Goal: Information Seeking & Learning: Learn about a topic

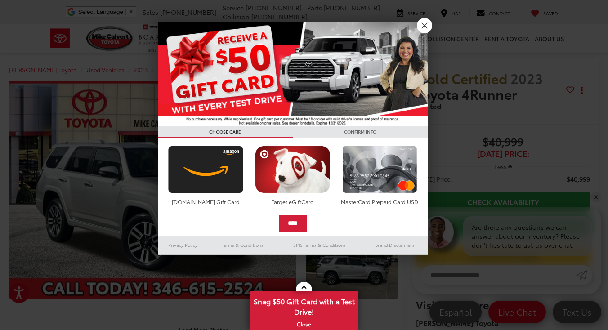
click at [425, 27] on link "X" at bounding box center [424, 25] width 15 height 15
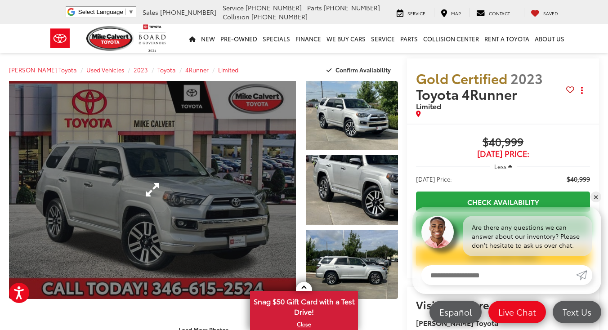
click at [181, 221] on link "Expand Photo 0" at bounding box center [152, 190] width 287 height 218
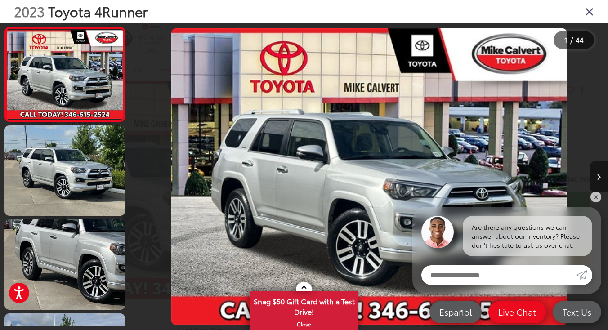
click at [594, 177] on button "Next image" at bounding box center [598, 176] width 18 height 31
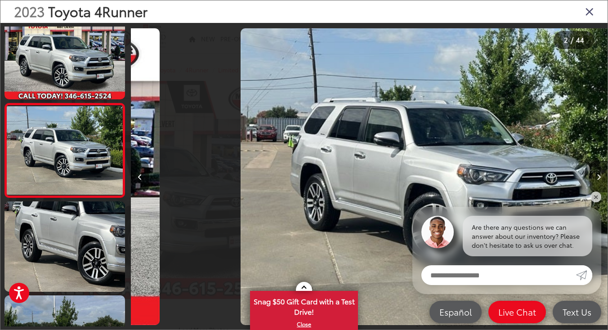
scroll to position [0, 477]
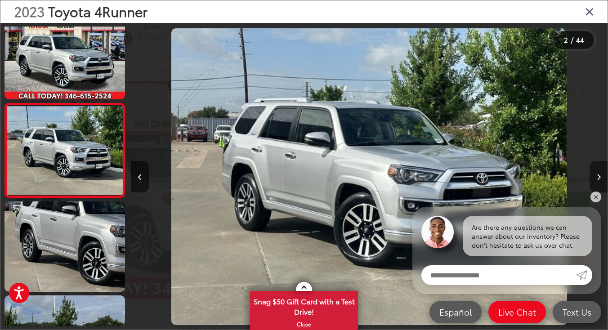
click at [594, 177] on button "Next image" at bounding box center [598, 176] width 18 height 31
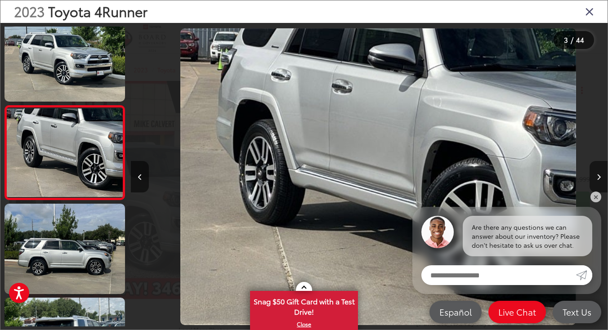
scroll to position [0, 953]
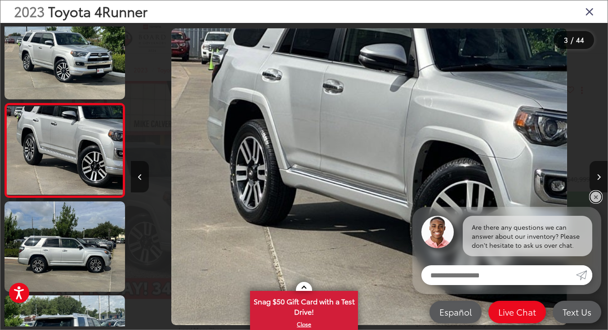
click at [594, 196] on link "✕" at bounding box center [595, 197] width 11 height 11
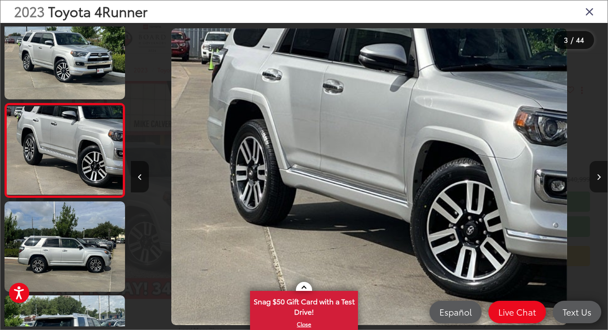
click at [602, 176] on button "Next image" at bounding box center [598, 176] width 18 height 31
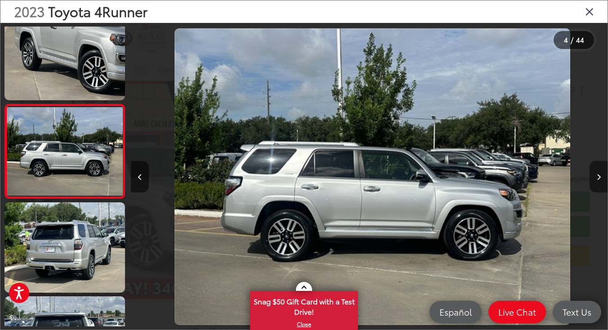
scroll to position [0, 1430]
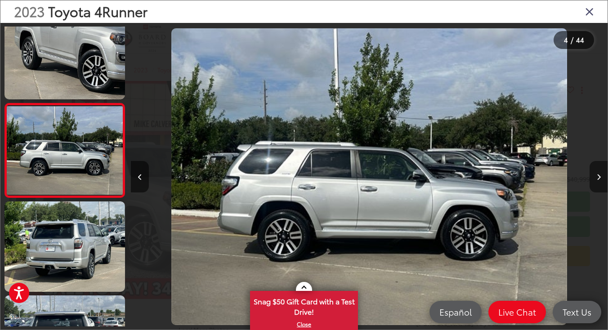
click at [602, 176] on button "Next image" at bounding box center [598, 176] width 18 height 31
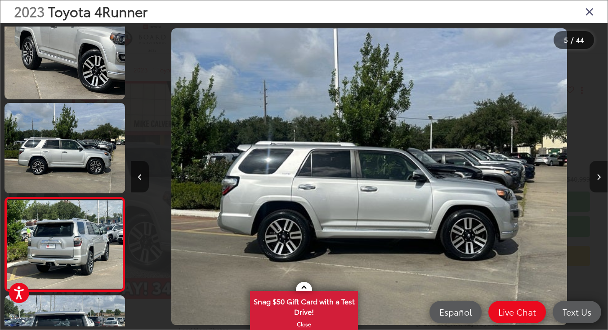
scroll to position [300, 0]
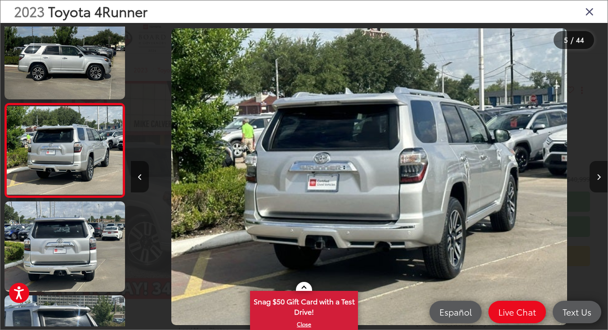
click at [602, 176] on button "Next image" at bounding box center [598, 176] width 18 height 31
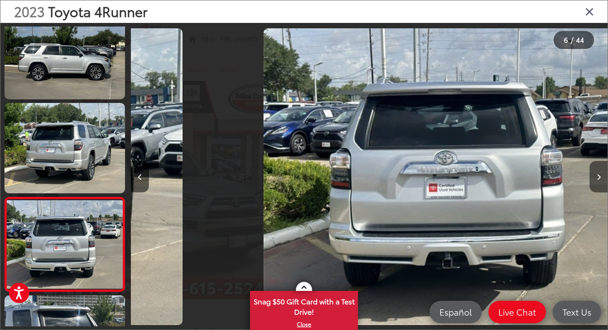
scroll to position [394, 0]
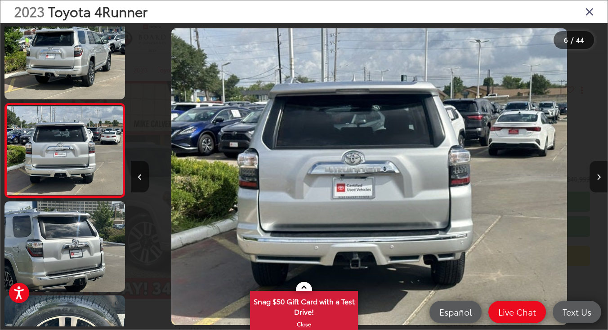
click at [602, 176] on button "Next image" at bounding box center [598, 176] width 18 height 31
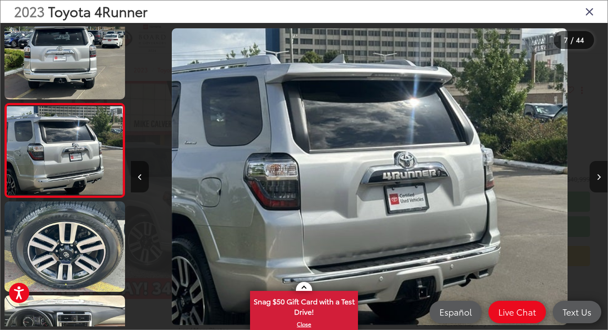
scroll to position [488, 0]
click at [602, 176] on button "Next image" at bounding box center [598, 176] width 18 height 31
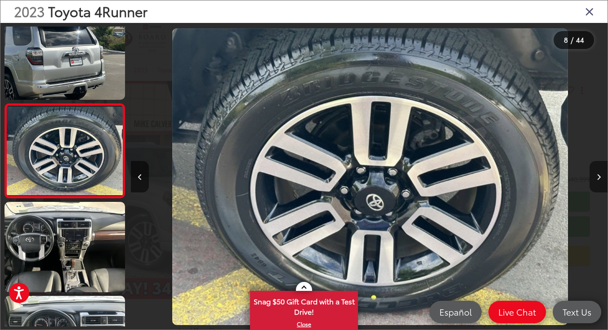
scroll to position [0, 3336]
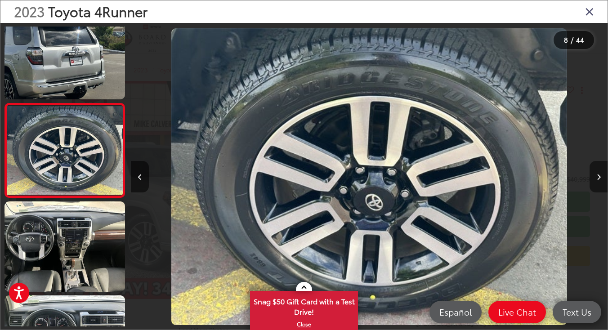
click at [602, 176] on button "Next image" at bounding box center [598, 176] width 18 height 31
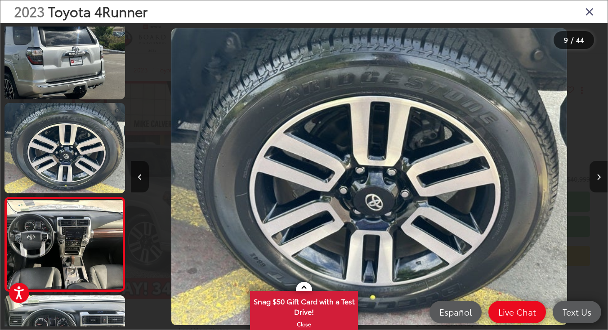
scroll to position [0, 3812]
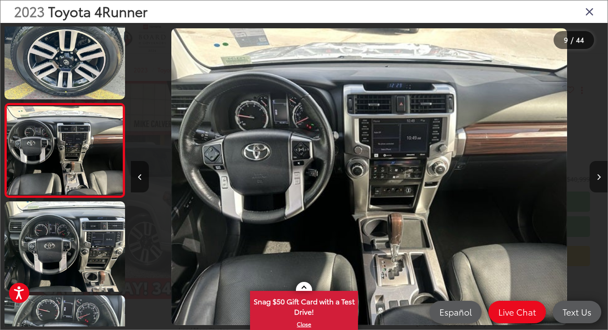
click at [602, 176] on button "Next image" at bounding box center [598, 176] width 18 height 31
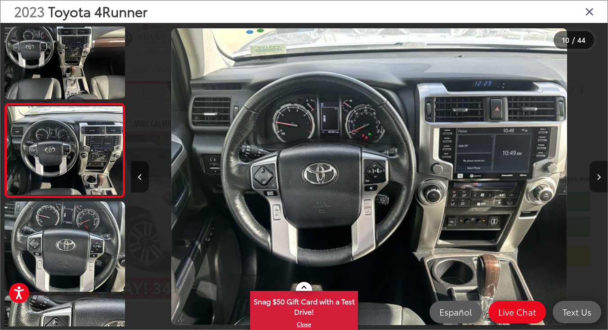
click at [602, 176] on button "Next image" at bounding box center [598, 176] width 18 height 31
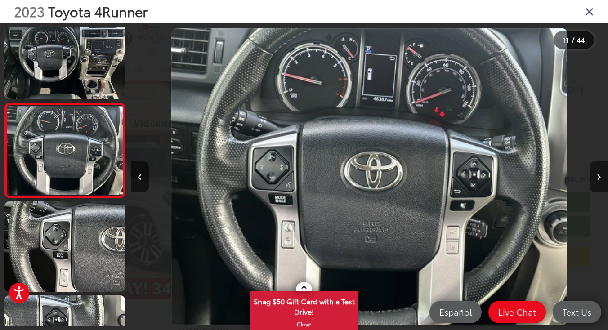
click at [602, 176] on button "Next image" at bounding box center [598, 176] width 18 height 31
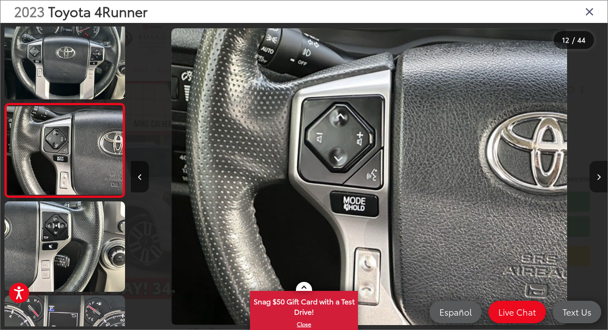
click at [602, 176] on button "Next image" at bounding box center [598, 176] width 18 height 31
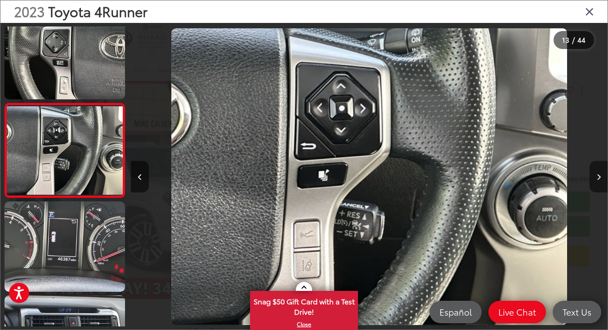
click at [602, 176] on button "Next image" at bounding box center [598, 176] width 18 height 31
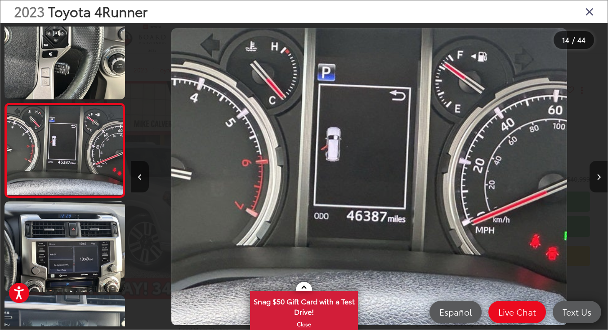
click at [602, 176] on button "Next image" at bounding box center [598, 176] width 18 height 31
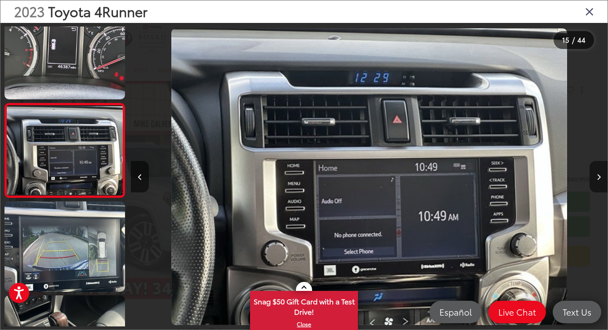
click at [602, 176] on button "Next image" at bounding box center [598, 176] width 18 height 31
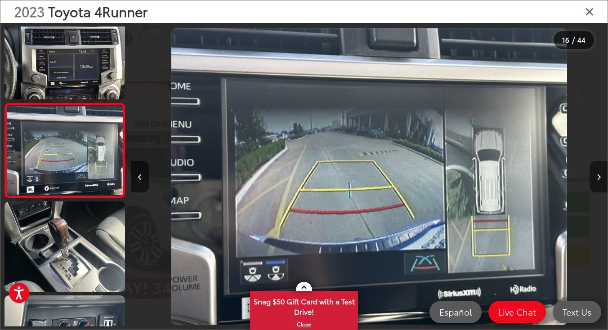
click at [602, 176] on button "Next image" at bounding box center [598, 176] width 18 height 31
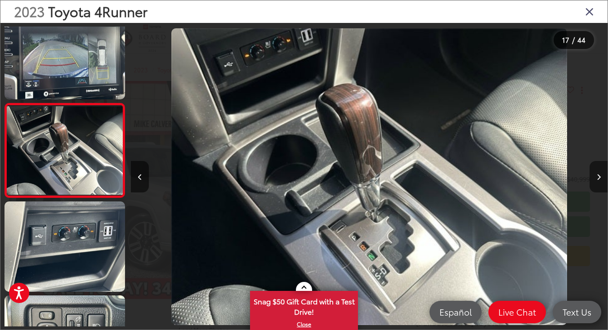
click at [602, 176] on button "Next image" at bounding box center [598, 176] width 18 height 31
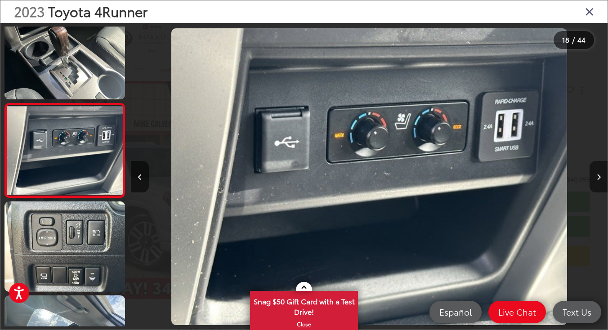
click at [602, 176] on button "Next image" at bounding box center [598, 176] width 18 height 31
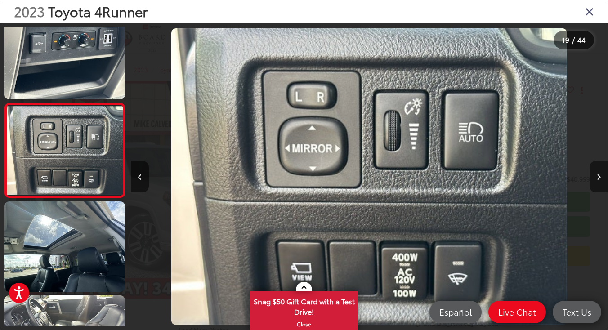
click at [602, 176] on button "Next image" at bounding box center [598, 176] width 18 height 31
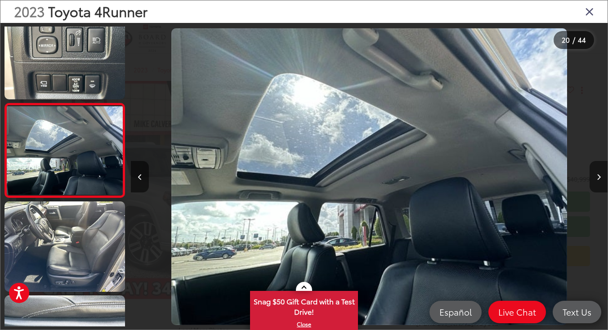
click at [602, 176] on button "Next image" at bounding box center [598, 176] width 18 height 31
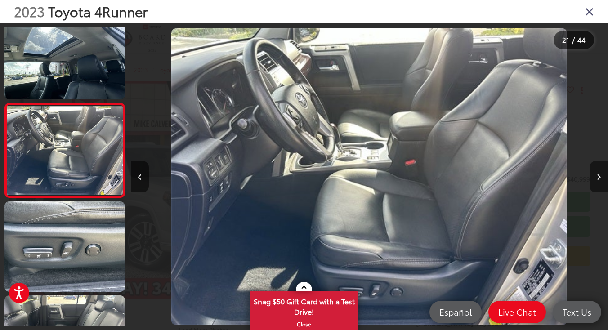
click at [602, 176] on button "Next image" at bounding box center [598, 176] width 18 height 31
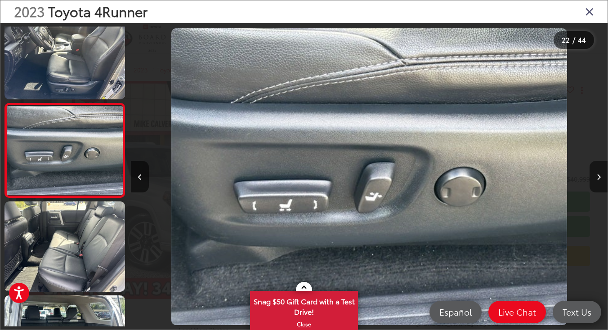
click at [602, 176] on button "Next image" at bounding box center [598, 176] width 18 height 31
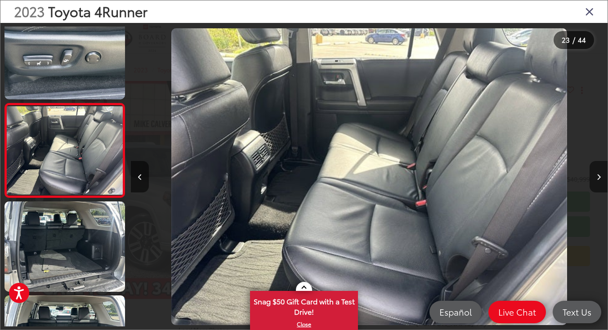
click at [602, 176] on button "Next image" at bounding box center [598, 176] width 18 height 31
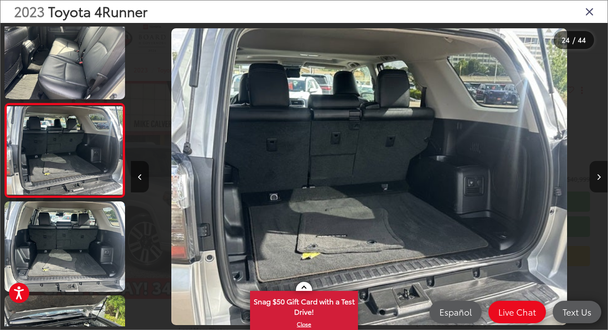
click at [602, 176] on button "Next image" at bounding box center [598, 176] width 18 height 31
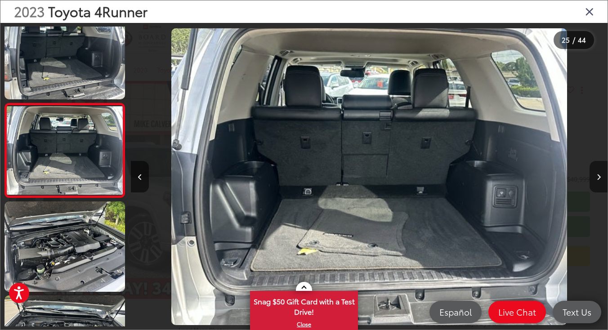
click at [602, 176] on button "Next image" at bounding box center [598, 176] width 18 height 31
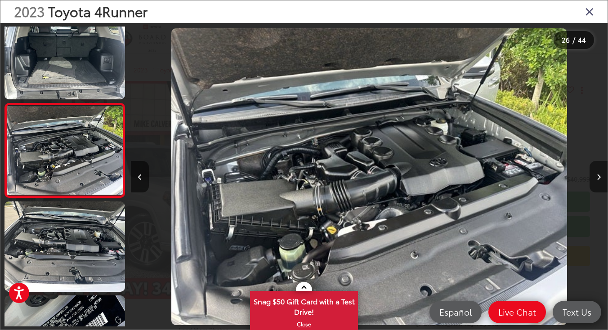
click at [602, 176] on button "Next image" at bounding box center [598, 176] width 18 height 31
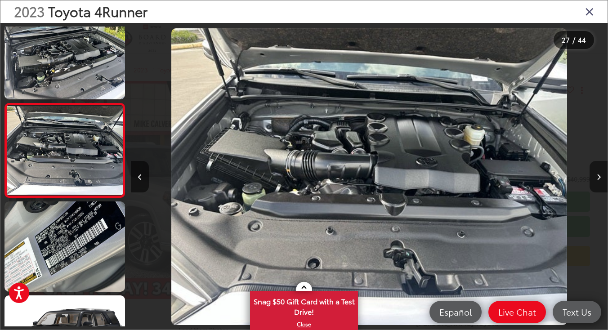
click at [602, 176] on button "Next image" at bounding box center [598, 176] width 18 height 31
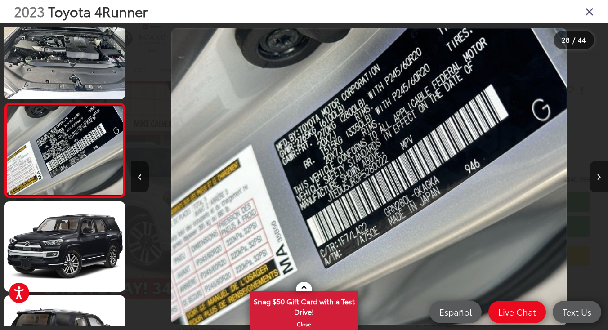
click at [602, 176] on button "Next image" at bounding box center [598, 176] width 18 height 31
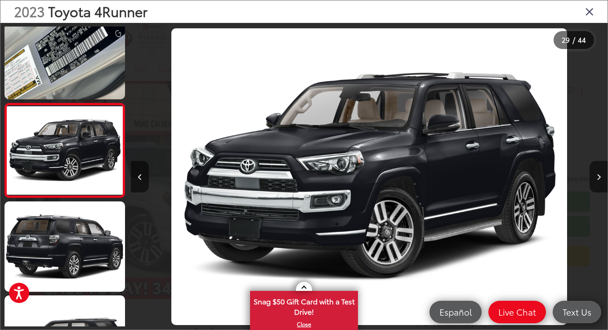
click at [590, 10] on icon "Close gallery" at bounding box center [589, 11] width 9 height 12
